Goal: Information Seeking & Learning: Check status

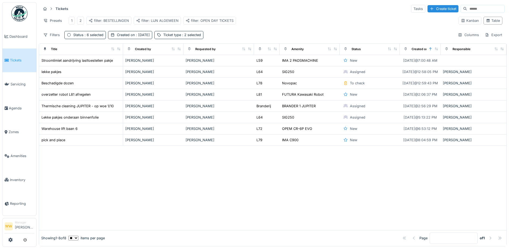
click at [218, 33] on div "Tickets Tasks Create ticket Presets 1 2 filter: BESTELLINGEN filter: LIJN ALGEM…" at bounding box center [273, 21] width 468 height 39
click at [202, 20] on div "filter: OPEN DAY TICKETS" at bounding box center [210, 20] width 48 height 5
click at [167, 19] on div "filter: LIJN ALGEMEEN" at bounding box center [157, 20] width 43 height 5
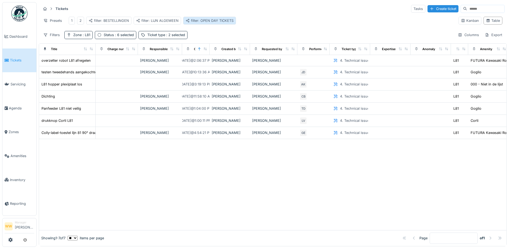
click at [209, 21] on div "filter: OPEN DAY TICKETS" at bounding box center [210, 20] width 48 height 5
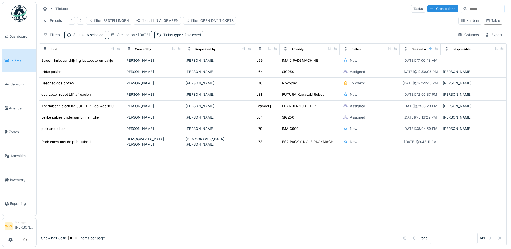
click at [133, 37] on div "Created on : [DATE]" at bounding box center [133, 34] width 33 height 5
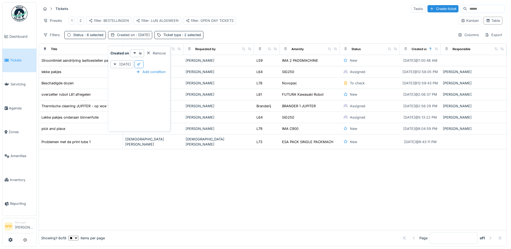
click at [133, 37] on div "Created on : [DATE]" at bounding box center [133, 34] width 33 height 5
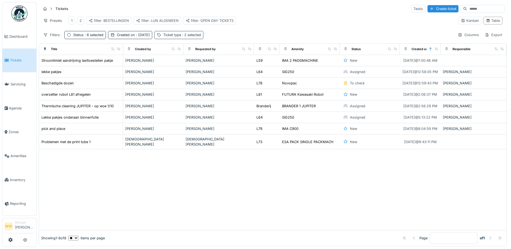
click at [178, 37] on div "Ticket type : 2 selected" at bounding box center [182, 34] width 38 height 5
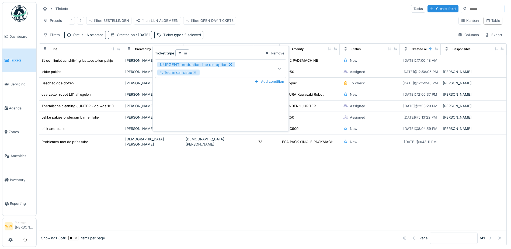
click at [280, 67] on icon at bounding box center [280, 69] width 4 height 4
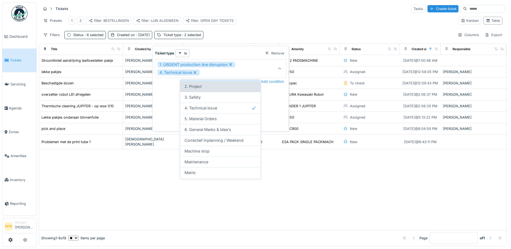
scroll to position [52, 0]
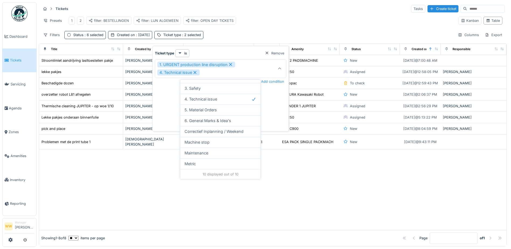
click at [230, 33] on div "Tickets Tasks Create ticket Presets 1 2 filter: BESTELLINGEN filter: LIJN ALGEM…" at bounding box center [273, 21] width 468 height 39
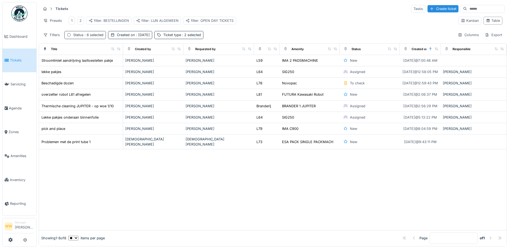
click at [96, 37] on span ": 6 selected" at bounding box center [94, 35] width 20 height 4
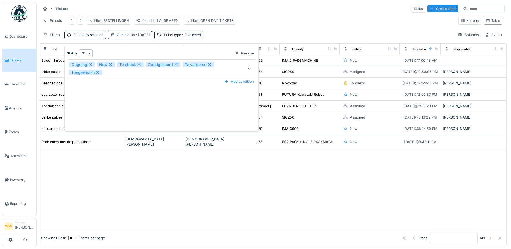
click at [250, 69] on icon at bounding box center [249, 69] width 4 height 4
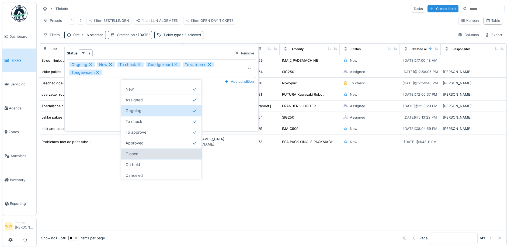
scroll to position [9, 0]
click at [151, 154] on div "Closed" at bounding box center [162, 152] width 72 height 6
type input "**********"
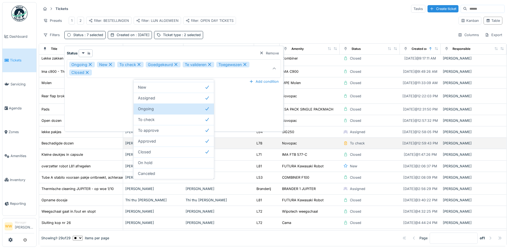
scroll to position [108, 0]
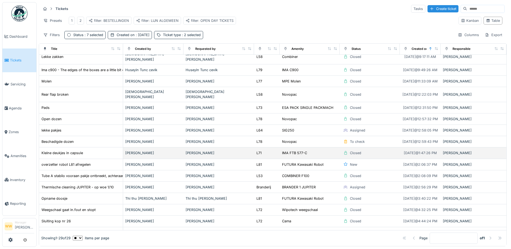
click at [104, 153] on div "Kleine deukjes in capsule" at bounding box center [81, 153] width 80 height 6
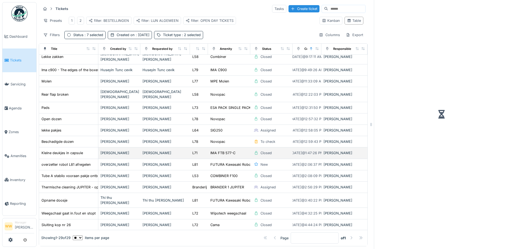
scroll to position [111, 0]
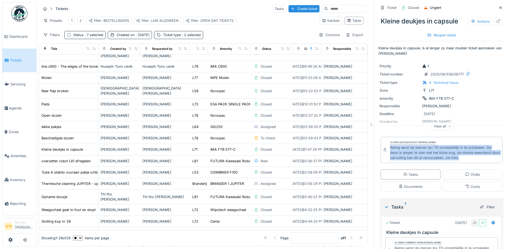
drag, startPoint x: 387, startPoint y: 148, endPoint x: 463, endPoint y: 161, distance: 77.7
click at [463, 161] on div "Closed [DATE][DATE] by [PERSON_NAME] eerst de sterren ipv TD onmiddellijk in te…" at bounding box center [442, 150] width 122 height 26
copy div "Reinig eerst de sterren ipv TD onmiddellijk in te schakelen. De deuk is amper t…"
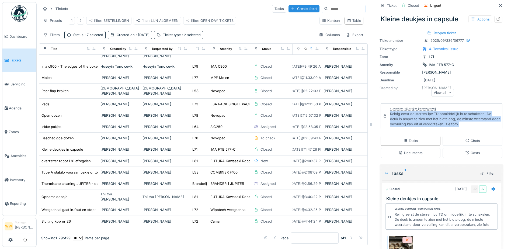
scroll to position [89, 0]
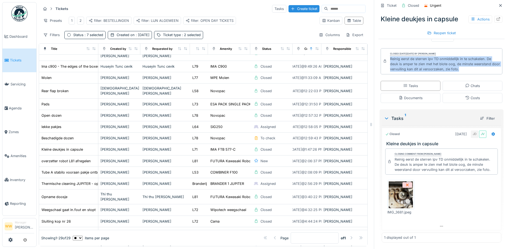
click at [398, 198] on img at bounding box center [401, 194] width 24 height 27
click at [412, 99] on div "Documents" at bounding box center [411, 97] width 24 height 5
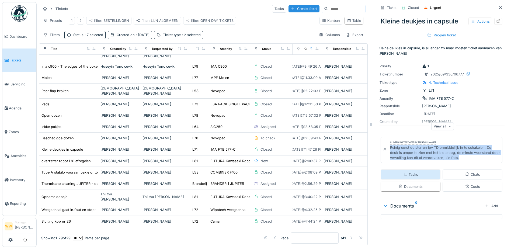
click at [410, 172] on div "Tasks" at bounding box center [410, 174] width 15 height 5
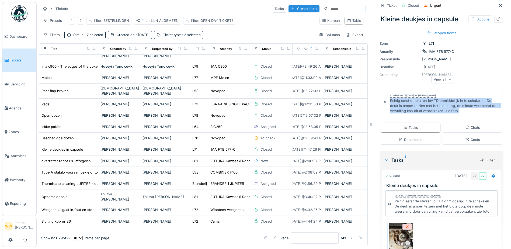
scroll to position [89, 0]
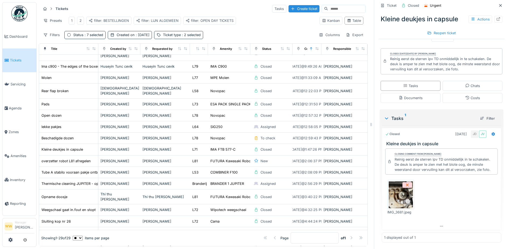
click at [435, 100] on div "Tasks Chats Documents Costs" at bounding box center [442, 92] width 126 height 26
click at [431, 115] on div "Tasks 1" at bounding box center [430, 118] width 92 height 6
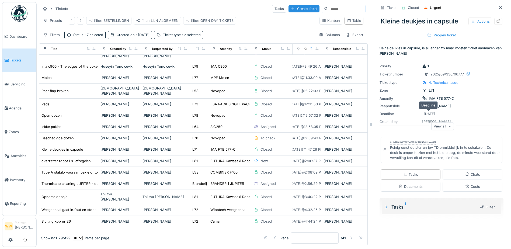
scroll to position [0, 0]
click at [421, 19] on div "Kleine deukjes in capsule Actions" at bounding box center [442, 21] width 126 height 14
click at [388, 5] on div "Ticket" at bounding box center [392, 7] width 10 height 5
click at [395, 207] on div "Tasks 1 Filter" at bounding box center [442, 207] width 120 height 14
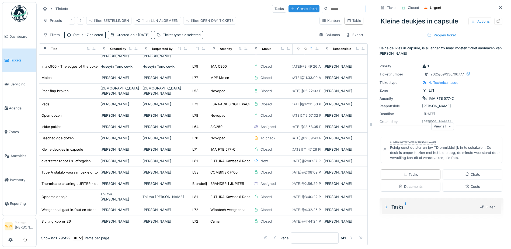
click at [393, 204] on div "Tasks 1" at bounding box center [430, 207] width 92 height 6
click at [437, 127] on div "View all" at bounding box center [442, 126] width 23 height 8
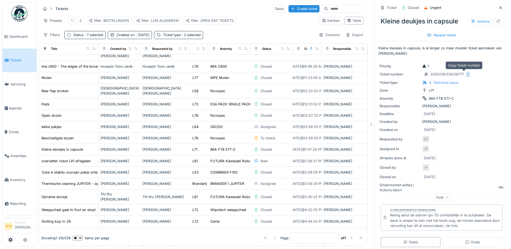
click at [467, 74] on icon at bounding box center [468, 74] width 3 height 4
